Goal: Task Accomplishment & Management: Use online tool/utility

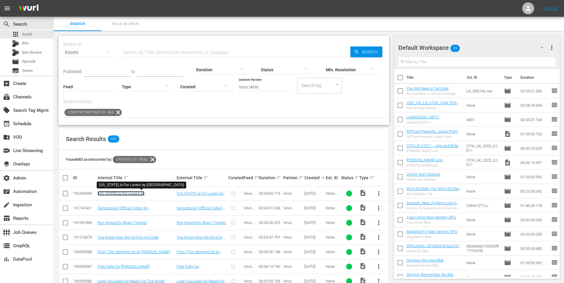
click at [144, 194] on link "[US_STATE] Is For Lovers by [GEOGRAPHIC_DATA]" at bounding box center [121, 195] width 47 height 9
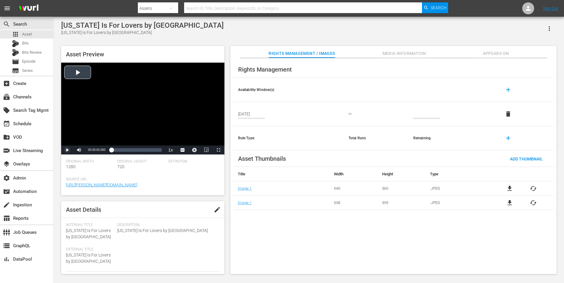
click at [67, 150] on span "Video Player" at bounding box center [67, 150] width 0 height 0
click at [150, 149] on div "00:03:05.733" at bounding box center [150, 150] width 0 height 6
click at [67, 150] on span "Video Player" at bounding box center [67, 150] width 0 height 0
click at [28, 93] on div "subscriptions Channels" at bounding box center [16, 95] width 33 height 5
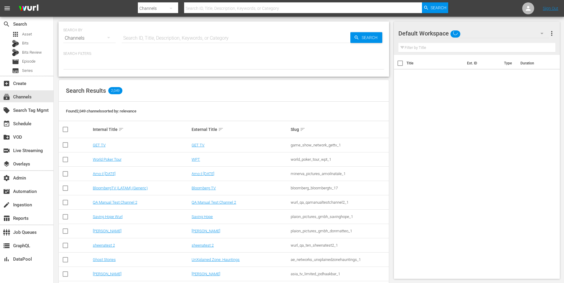
click at [138, 38] on input "text" at bounding box center [236, 38] width 229 height 14
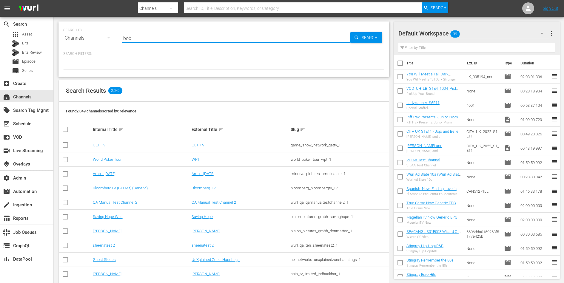
type input "[PERSON_NAME]"
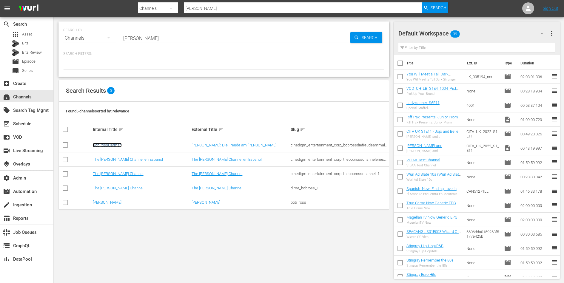
click at [109, 145] on link "BobRossGerman" at bounding box center [107, 145] width 29 height 4
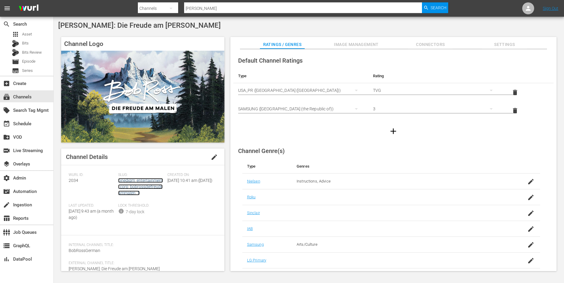
click at [132, 189] on link "cinedigm_entertainment_corp_bobrossdiefreudeammalen_1" at bounding box center [140, 186] width 45 height 17
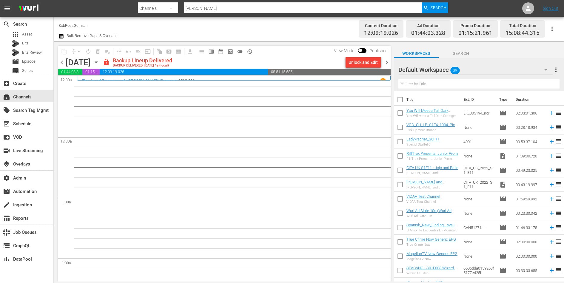
click at [386, 61] on span "chevron_right" at bounding box center [386, 62] width 7 height 7
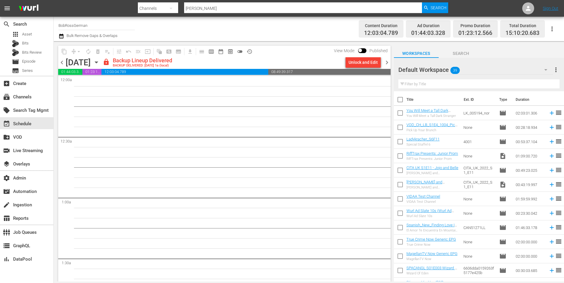
click at [62, 61] on span "chevron_left" at bounding box center [61, 62] width 7 height 7
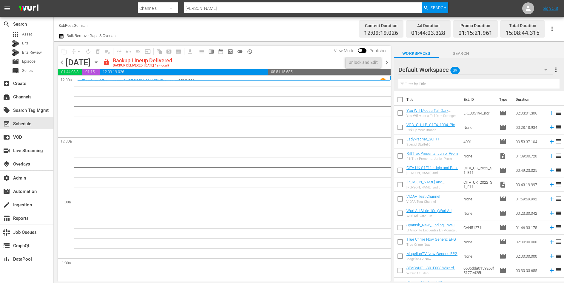
click at [62, 61] on span "chevron_left" at bounding box center [61, 62] width 7 height 7
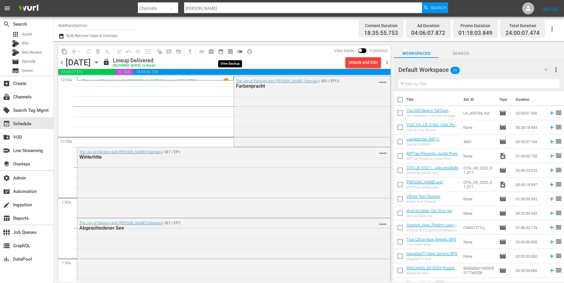
click at [233, 51] on button "preview_outlined" at bounding box center [231, 52] width 10 height 10
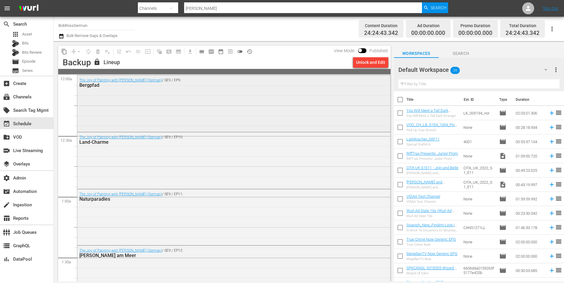
click at [208, 105] on div "The Joy of Painting with [PERSON_NAME] (German) / SE9 / EP9: Bergpfad" at bounding box center [233, 103] width 313 height 55
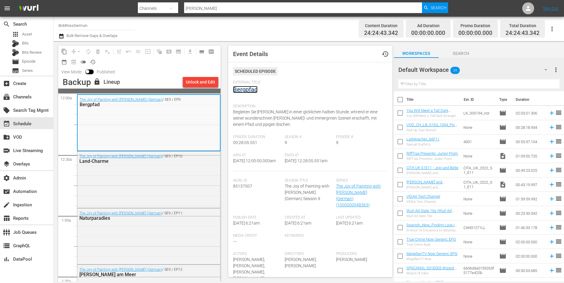
click at [254, 92] on link "Bergpfad" at bounding box center [245, 89] width 24 height 7
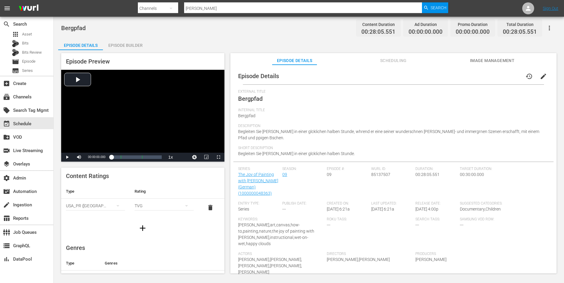
click at [116, 42] on div "Episode Builder" at bounding box center [125, 45] width 45 height 14
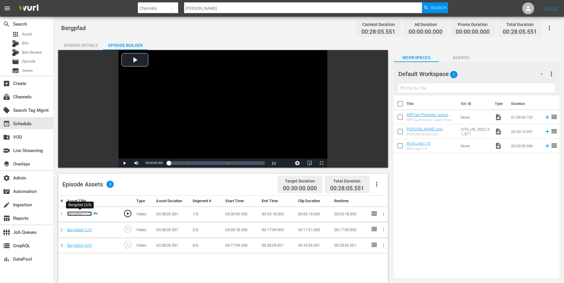
click at [75, 212] on link "Bergpfad (1/3)" at bounding box center [79, 214] width 25 height 4
